Goal: Task Accomplishment & Management: Manage account settings

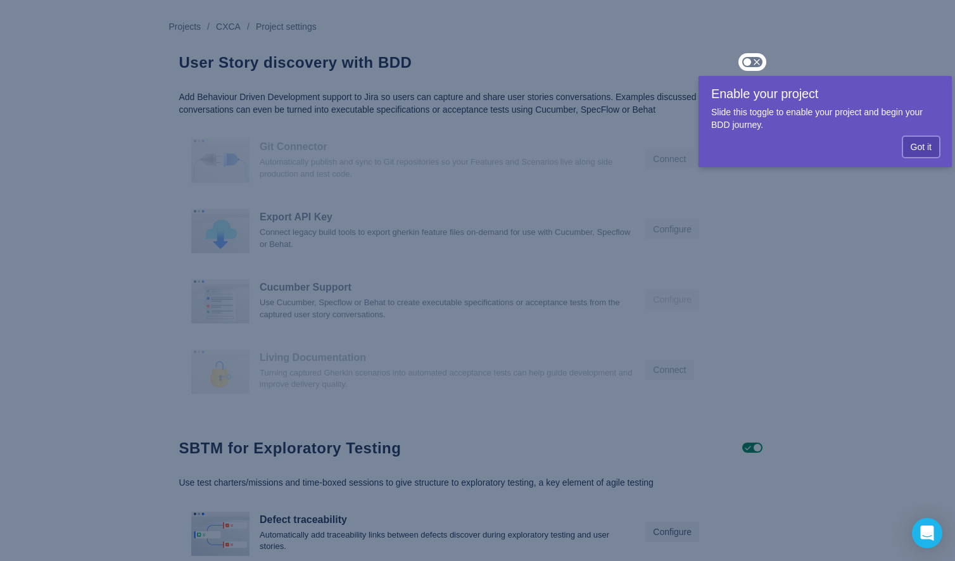
click at [893, 139] on div "Got it" at bounding box center [826, 144] width 228 height 25
click at [897, 142] on div "Got it" at bounding box center [826, 144] width 228 height 25
click at [897, 146] on div "Got it" at bounding box center [826, 144] width 228 height 25
drag, startPoint x: 898, startPoint y: 146, endPoint x: 911, endPoint y: 146, distance: 13.3
click at [898, 146] on div "Got it" at bounding box center [826, 144] width 228 height 25
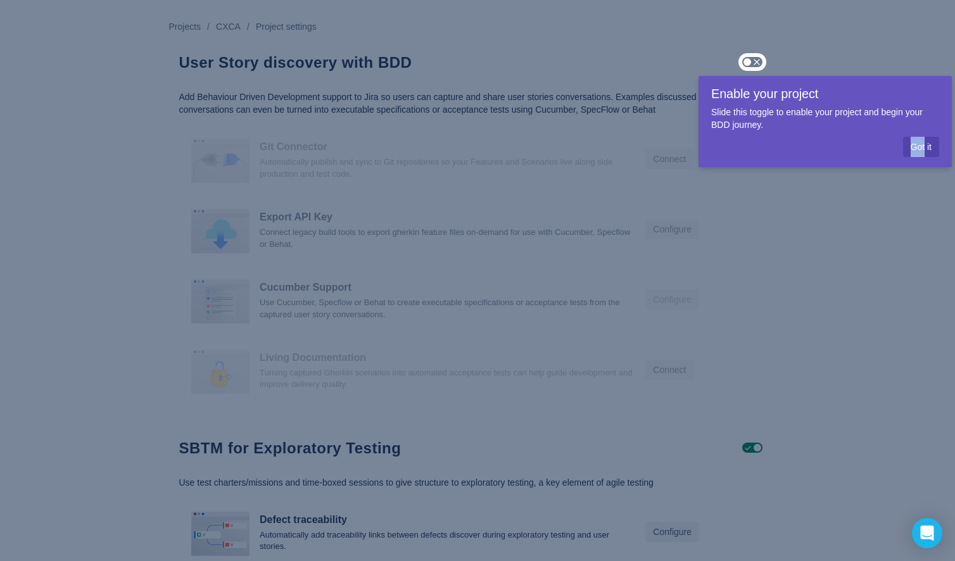
click at [917, 147] on span "Got it" at bounding box center [921, 147] width 21 height 20
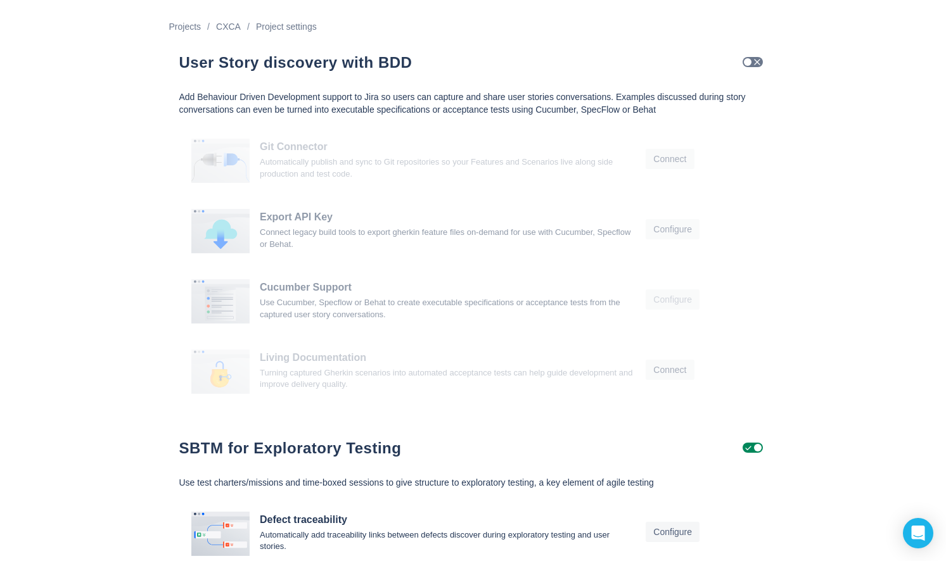
scroll to position [18, 0]
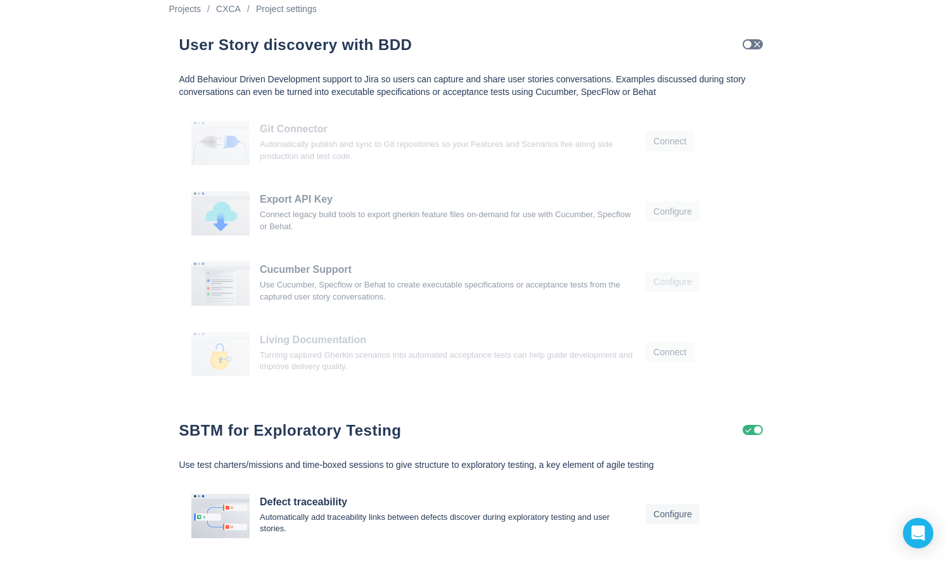
click at [753, 426] on span "Uncheck" at bounding box center [748, 430] width 10 height 10
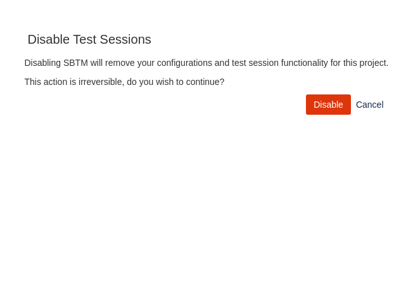
scroll to position [277, 394]
click at [338, 108] on span "Disable" at bounding box center [329, 104] width 30 height 20
